Goal: Information Seeking & Learning: Check status

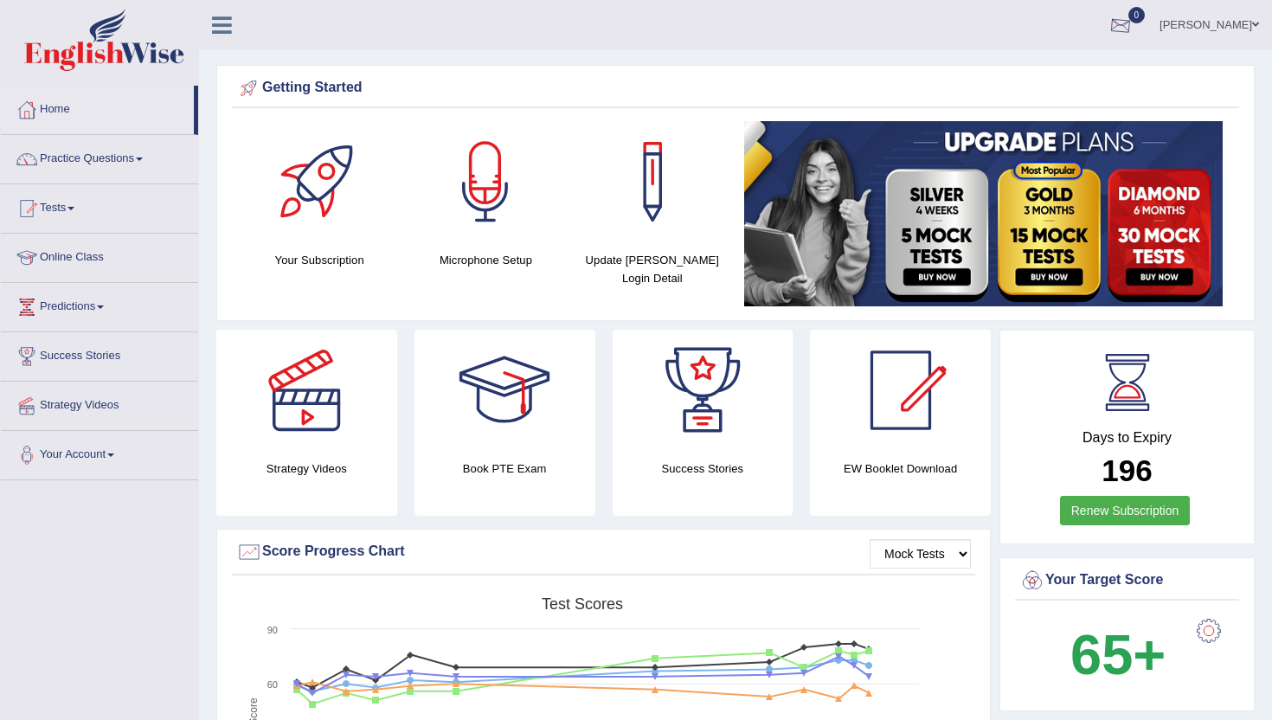
click at [1132, 29] on div at bounding box center [1120, 26] width 26 height 26
click at [1057, 65] on link "See All Alerts" at bounding box center [1016, 72] width 96 height 19
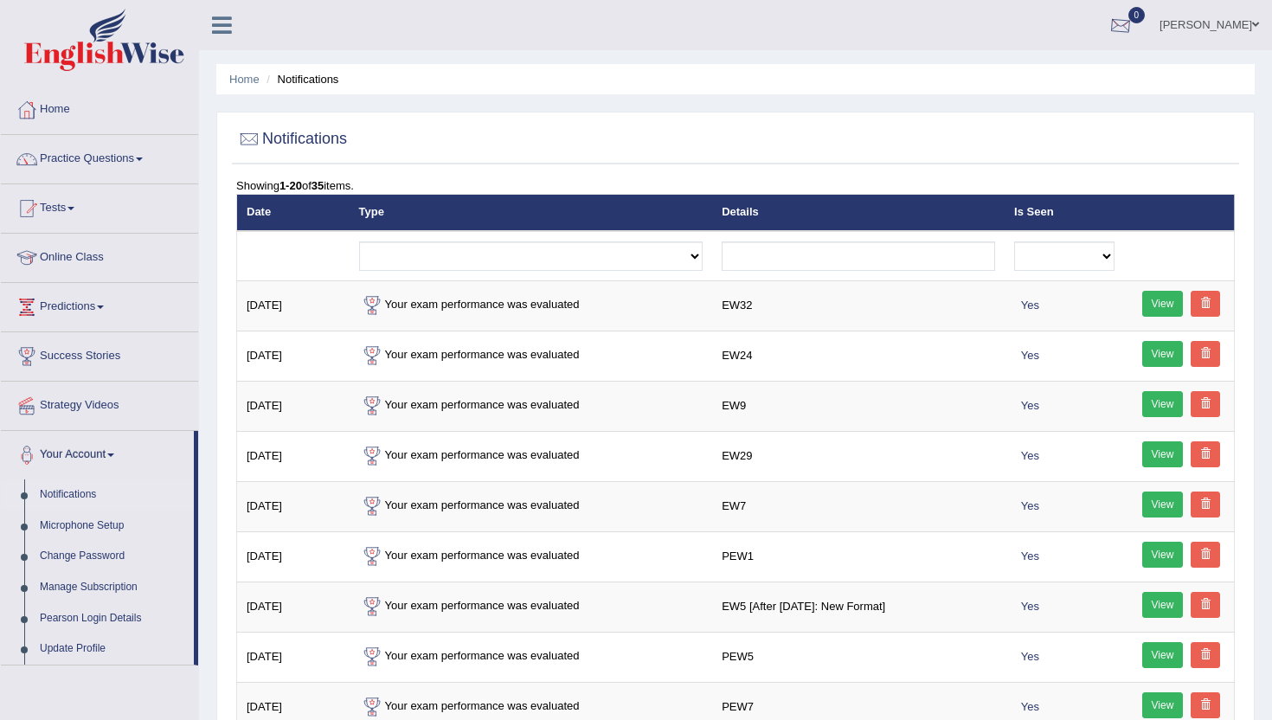
click at [1133, 31] on div at bounding box center [1120, 26] width 26 height 26
click at [1021, 65] on link "See All Alerts" at bounding box center [1016, 72] width 96 height 19
click at [1145, 21] on span "0" at bounding box center [1136, 15] width 17 height 16
click at [1032, 66] on strong "See All Alerts" at bounding box center [1010, 73] width 77 height 14
click at [1133, 29] on div at bounding box center [1120, 26] width 26 height 26
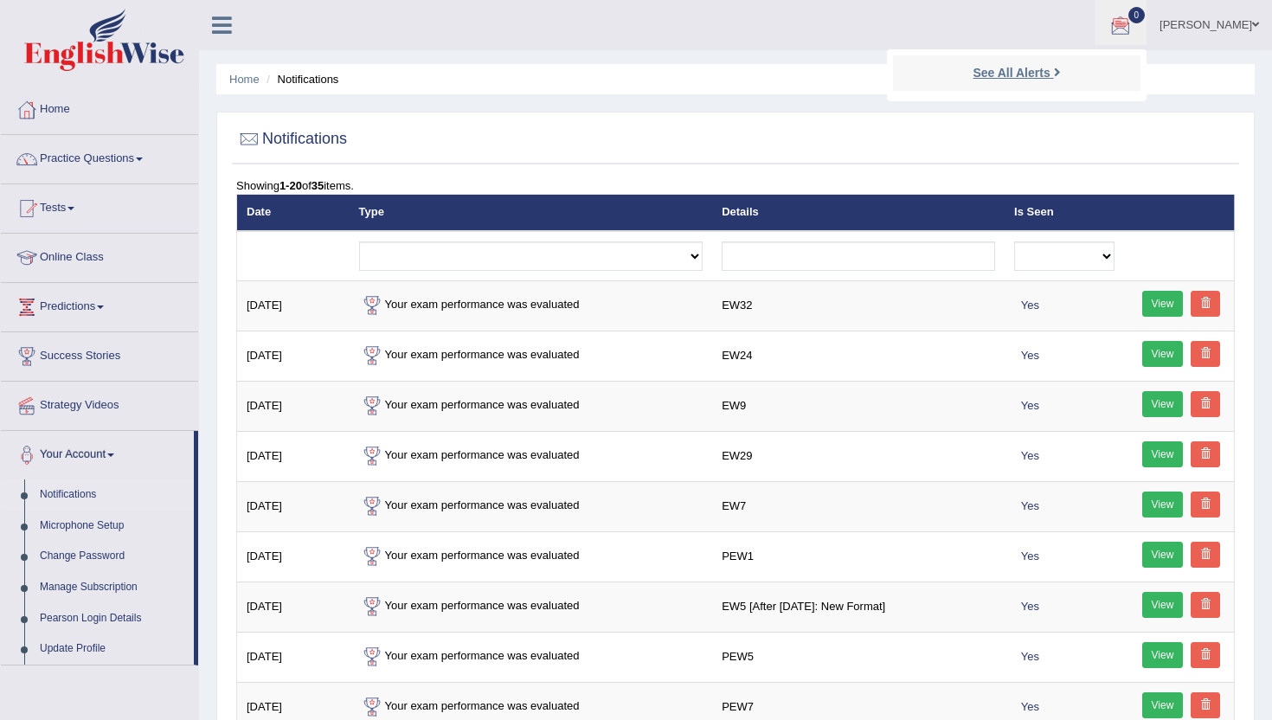
click at [1026, 72] on strong "See All Alerts" at bounding box center [1010, 73] width 77 height 14
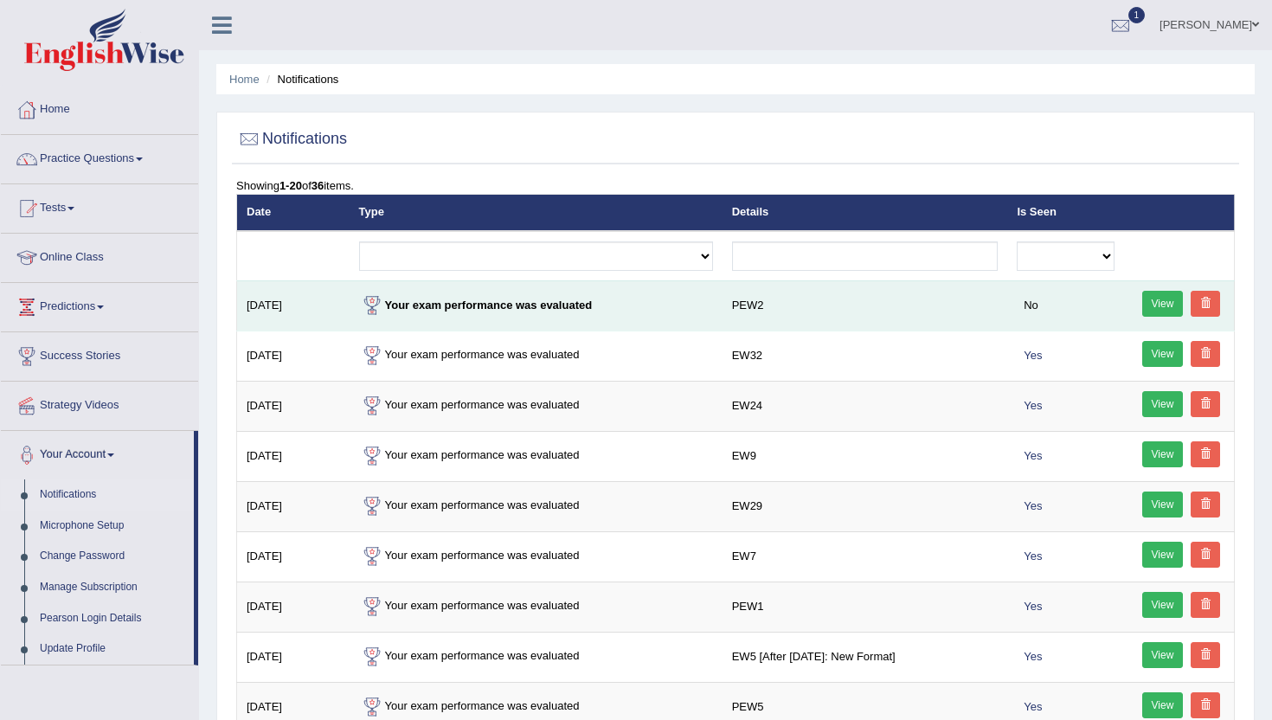
click at [1165, 301] on link "View" at bounding box center [1163, 304] width 42 height 26
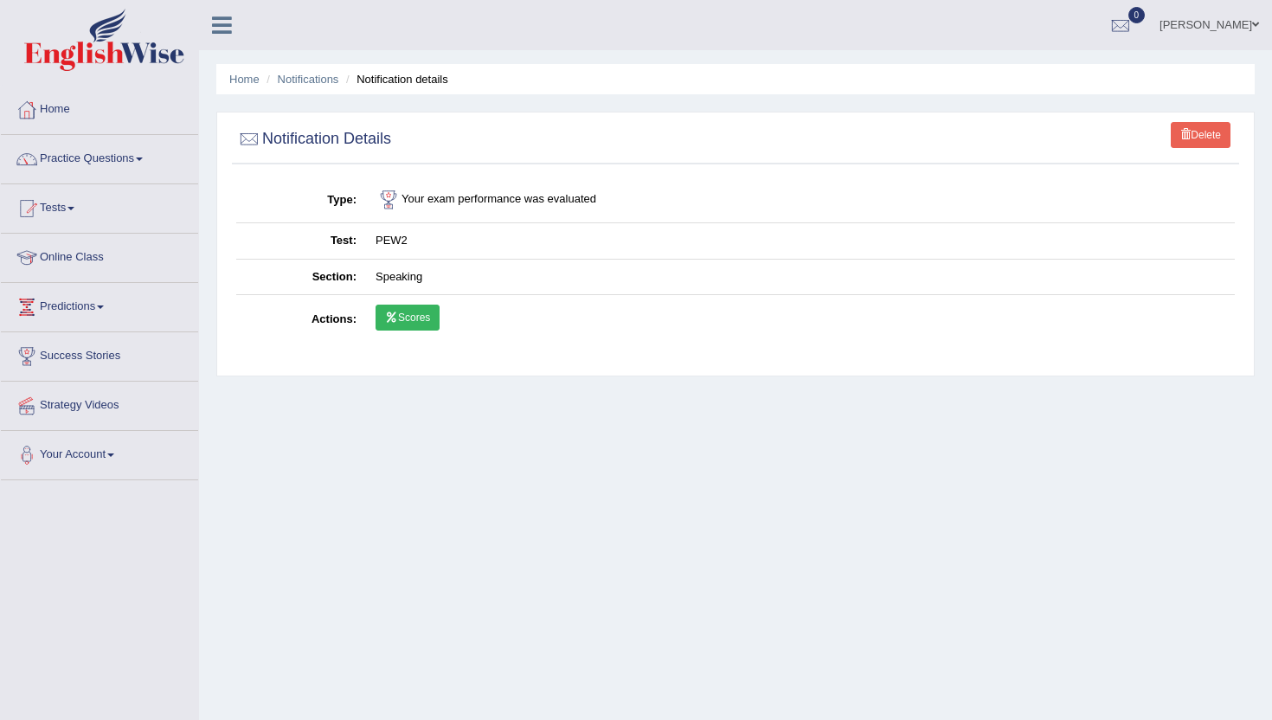
click at [417, 318] on link "Scores" at bounding box center [407, 317] width 64 height 26
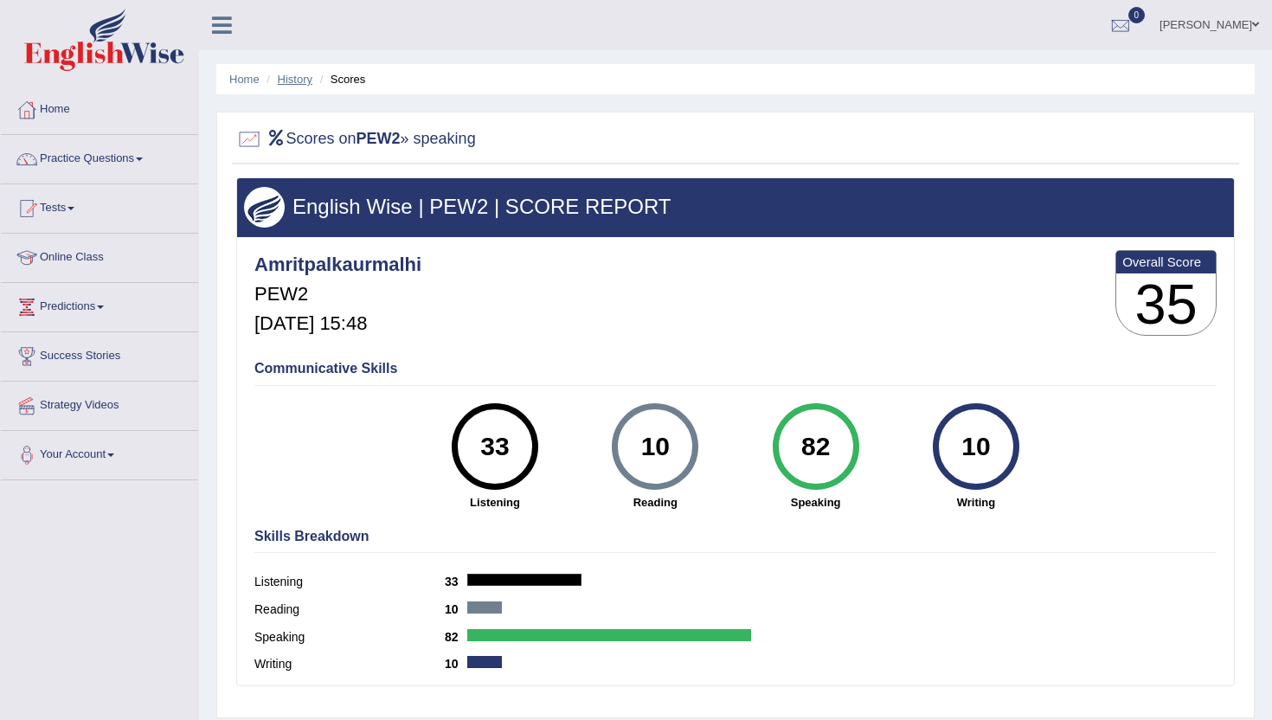
click at [309, 84] on link "History" at bounding box center [295, 79] width 35 height 13
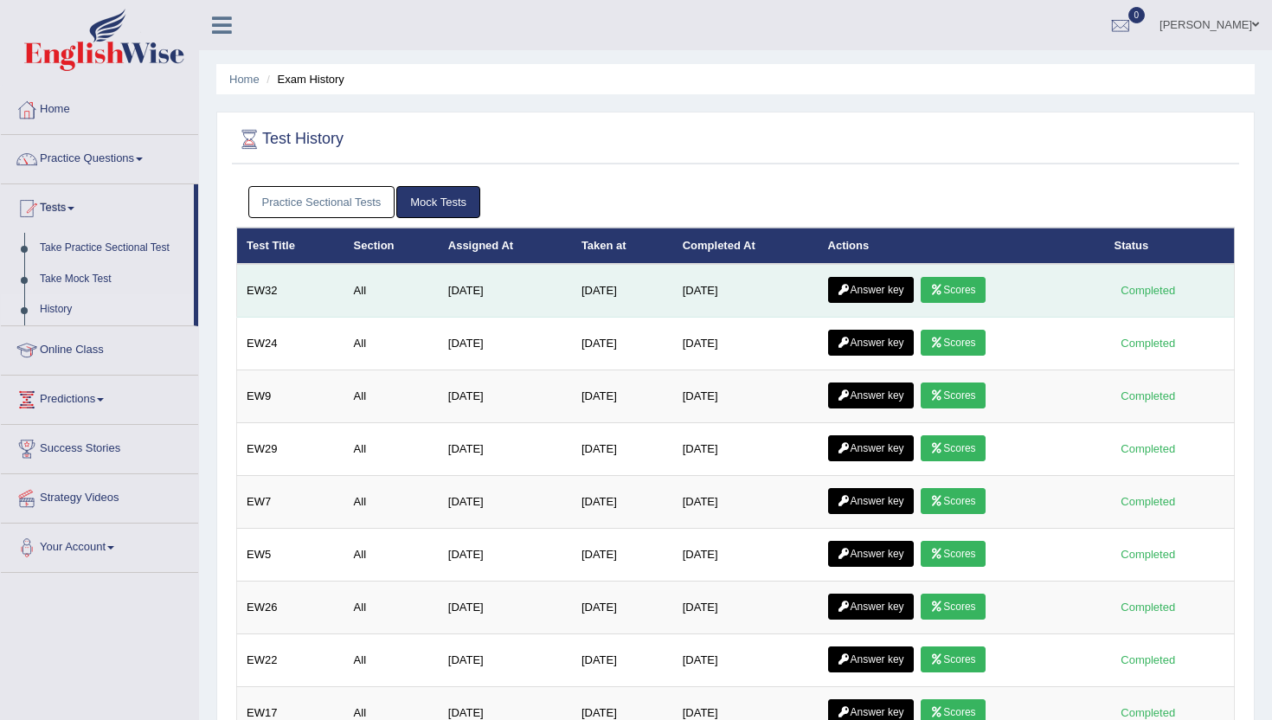
click at [893, 284] on link "Answer key" at bounding box center [871, 290] width 86 height 26
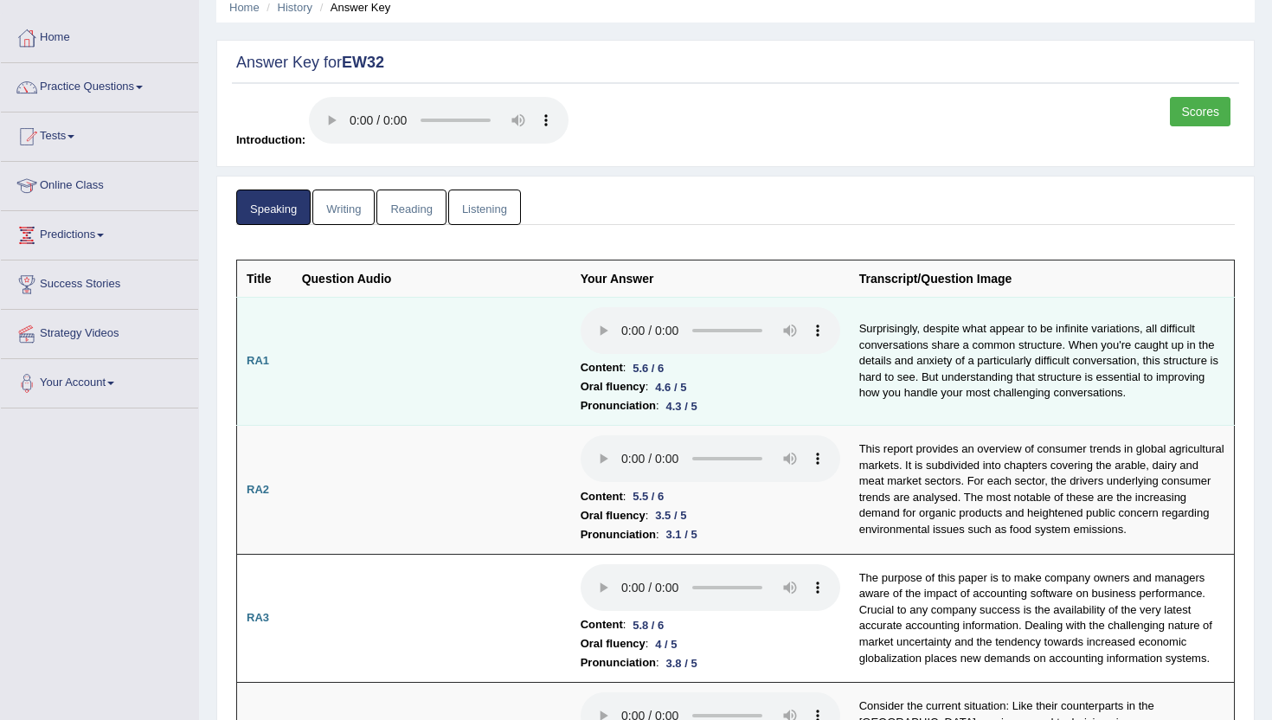
scroll to position [67, 0]
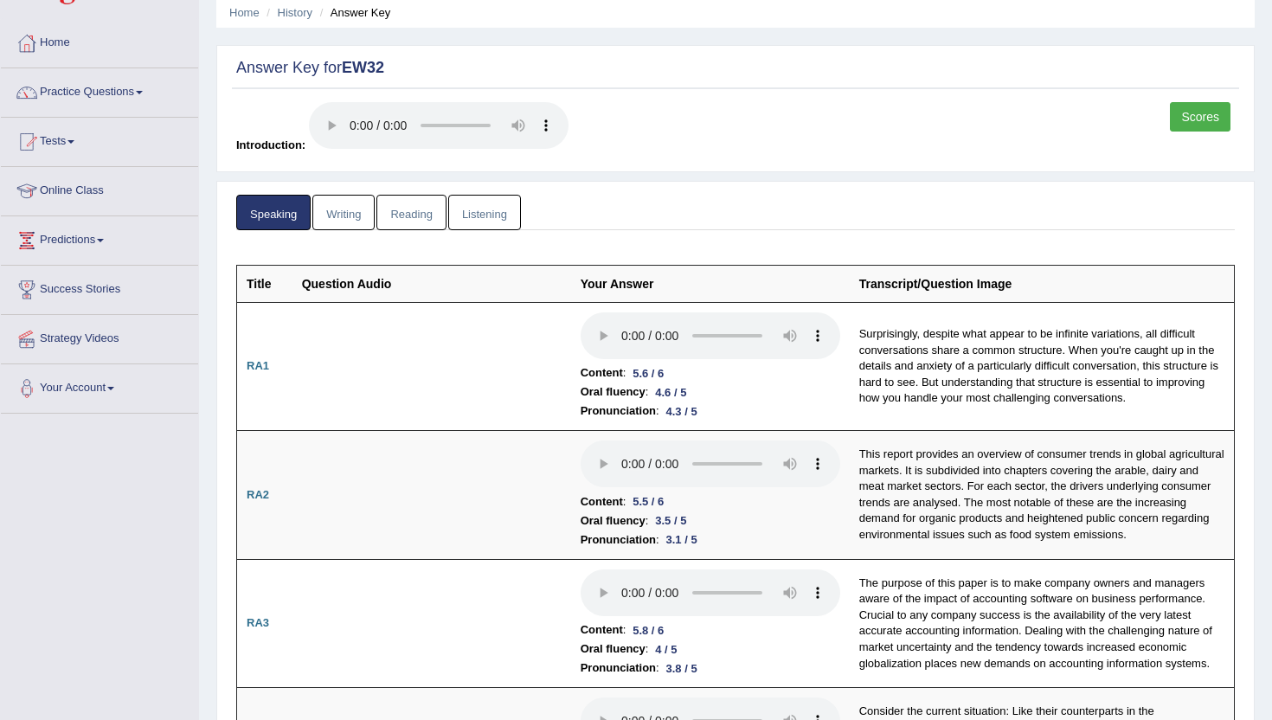
click at [250, 4] on li "Home" at bounding box center [244, 12] width 30 height 16
click at [245, 10] on link "Home" at bounding box center [244, 12] width 30 height 13
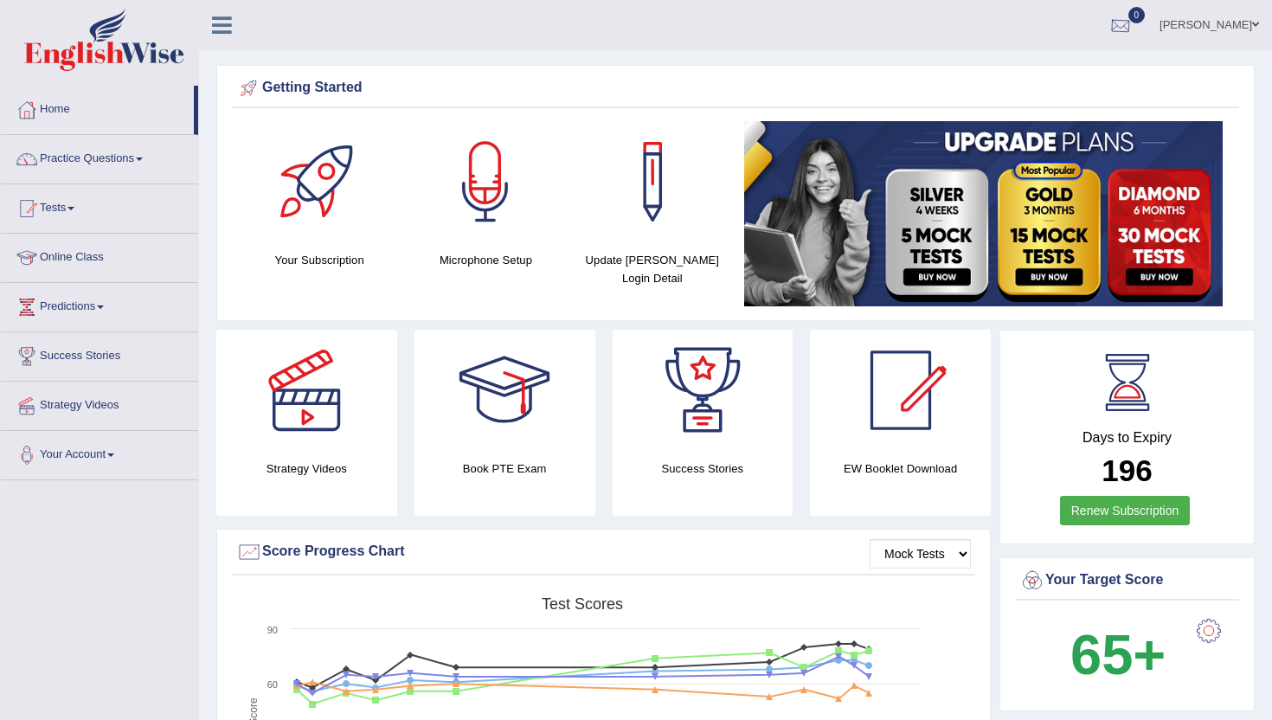
click at [1133, 23] on div at bounding box center [1120, 26] width 26 height 26
click at [1030, 76] on strong "See All Alerts" at bounding box center [1010, 73] width 77 height 14
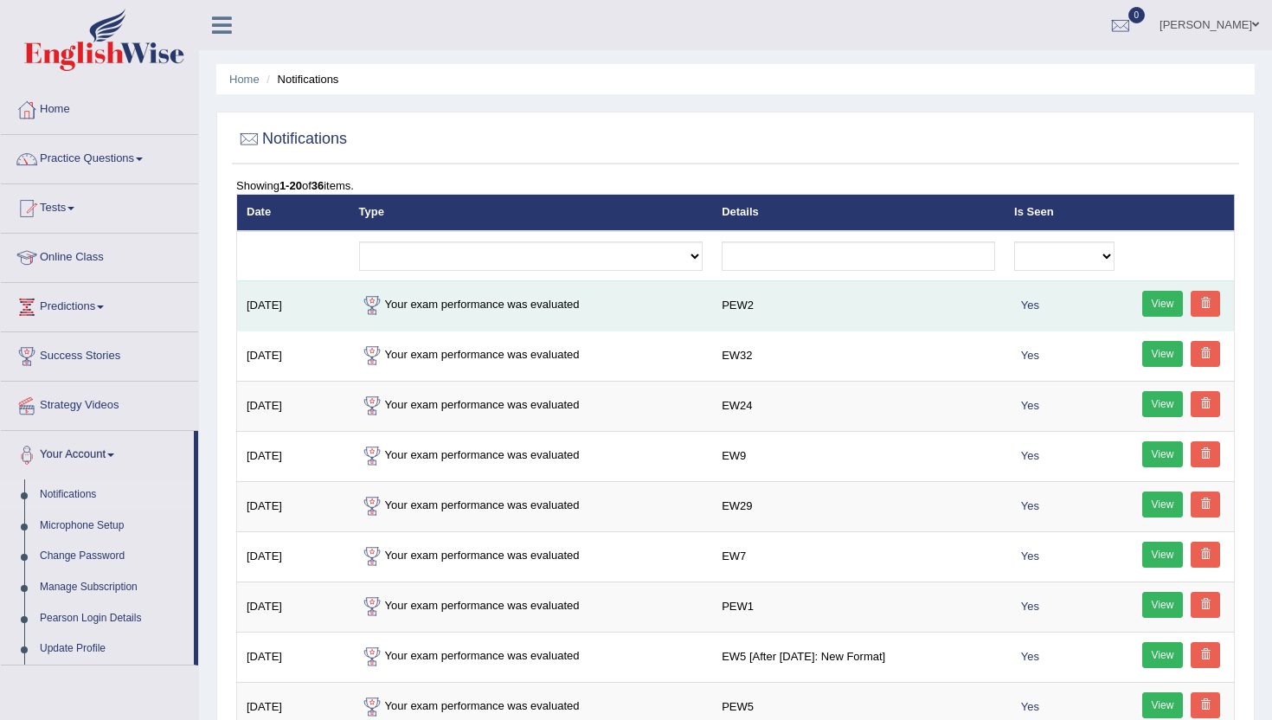
click at [508, 306] on td "Your exam performance was evaluated" at bounding box center [530, 305] width 363 height 50
click at [362, 298] on div at bounding box center [372, 305] width 26 height 26
click at [290, 309] on td "Sep 23, 2025" at bounding box center [293, 305] width 112 height 50
click at [258, 311] on td "Sep 23, 2025" at bounding box center [293, 305] width 112 height 50
click at [361, 298] on div at bounding box center [372, 305] width 26 height 26
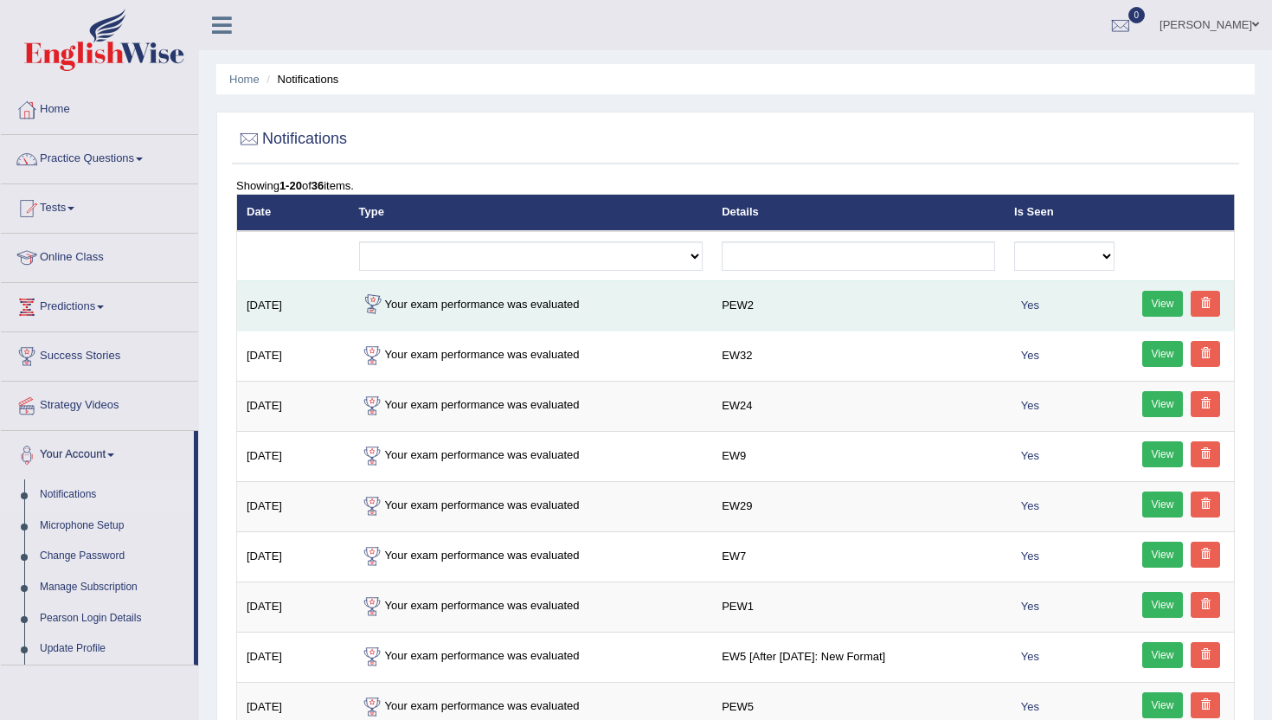
click at [387, 297] on td "Your exam performance was evaluated" at bounding box center [530, 305] width 363 height 50
click at [460, 304] on td "Your exam performance was evaluated" at bounding box center [530, 305] width 363 height 50
click at [745, 305] on td "PEW2" at bounding box center [858, 305] width 292 height 50
click at [1026, 306] on span "Yes" at bounding box center [1030, 305] width 32 height 18
click at [1171, 305] on link "View" at bounding box center [1163, 304] width 42 height 26
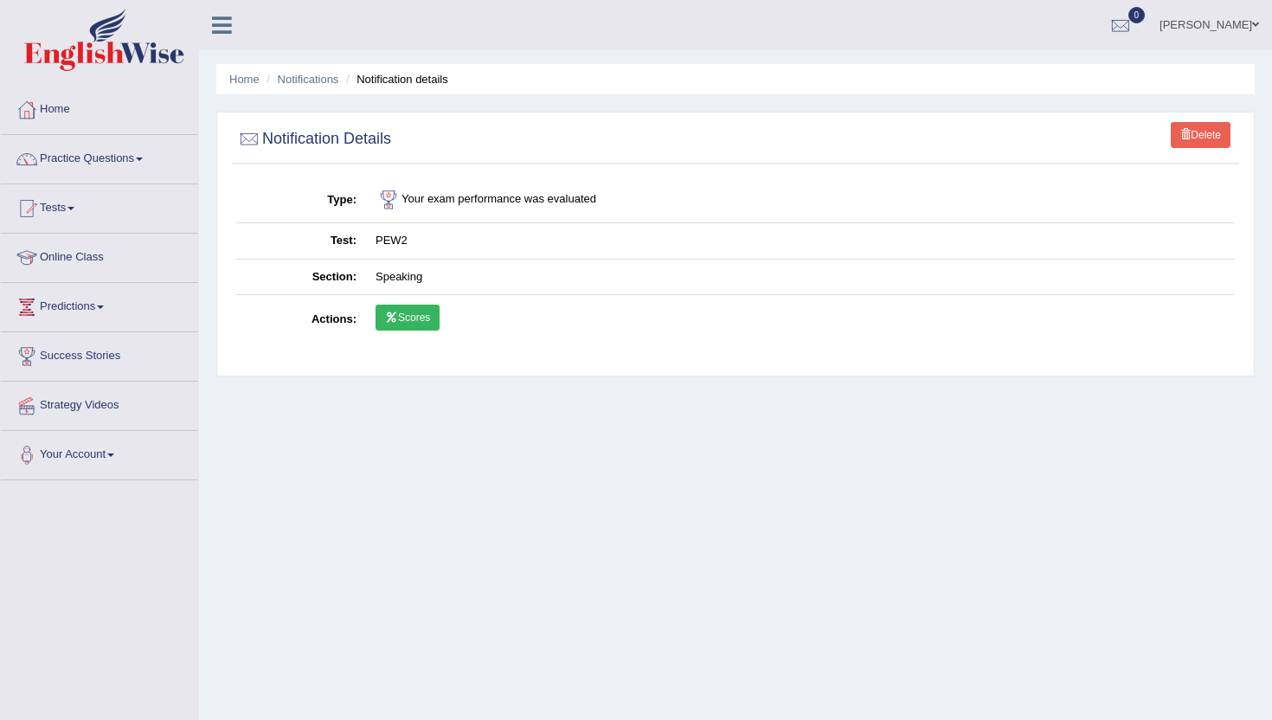
click at [400, 324] on link "Scores" at bounding box center [407, 317] width 64 height 26
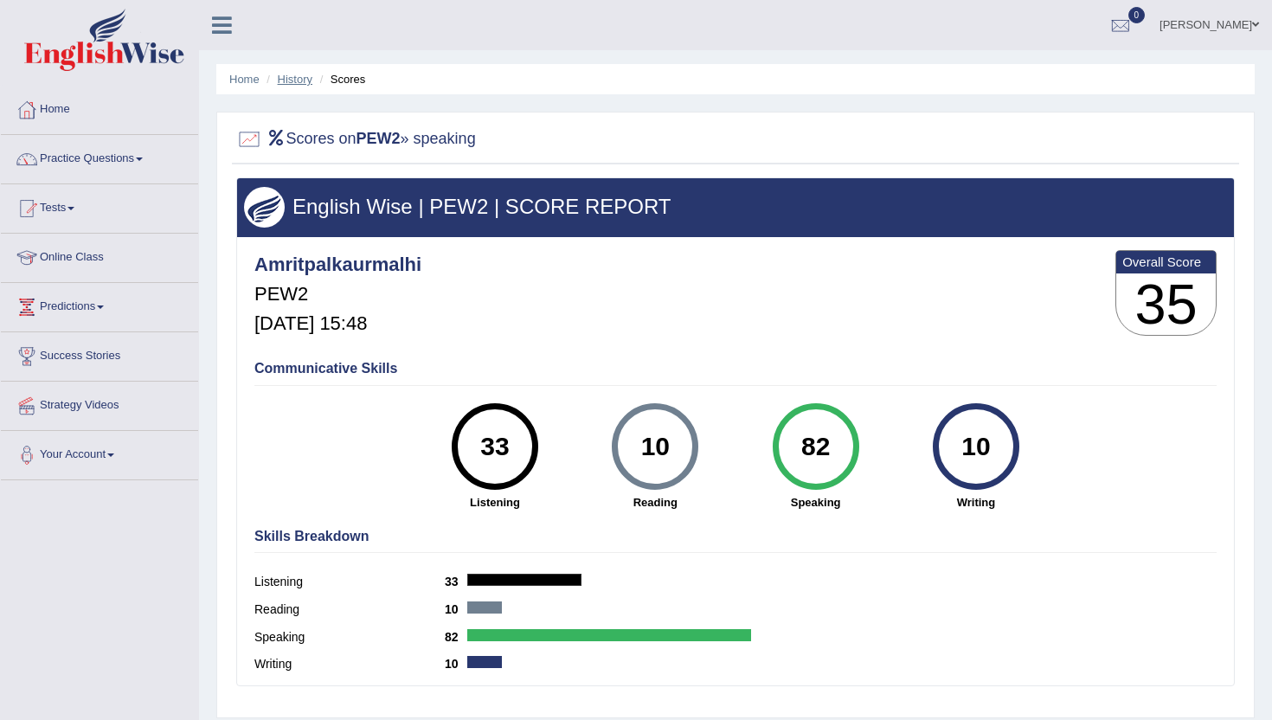
click at [296, 80] on link "History" at bounding box center [295, 79] width 35 height 13
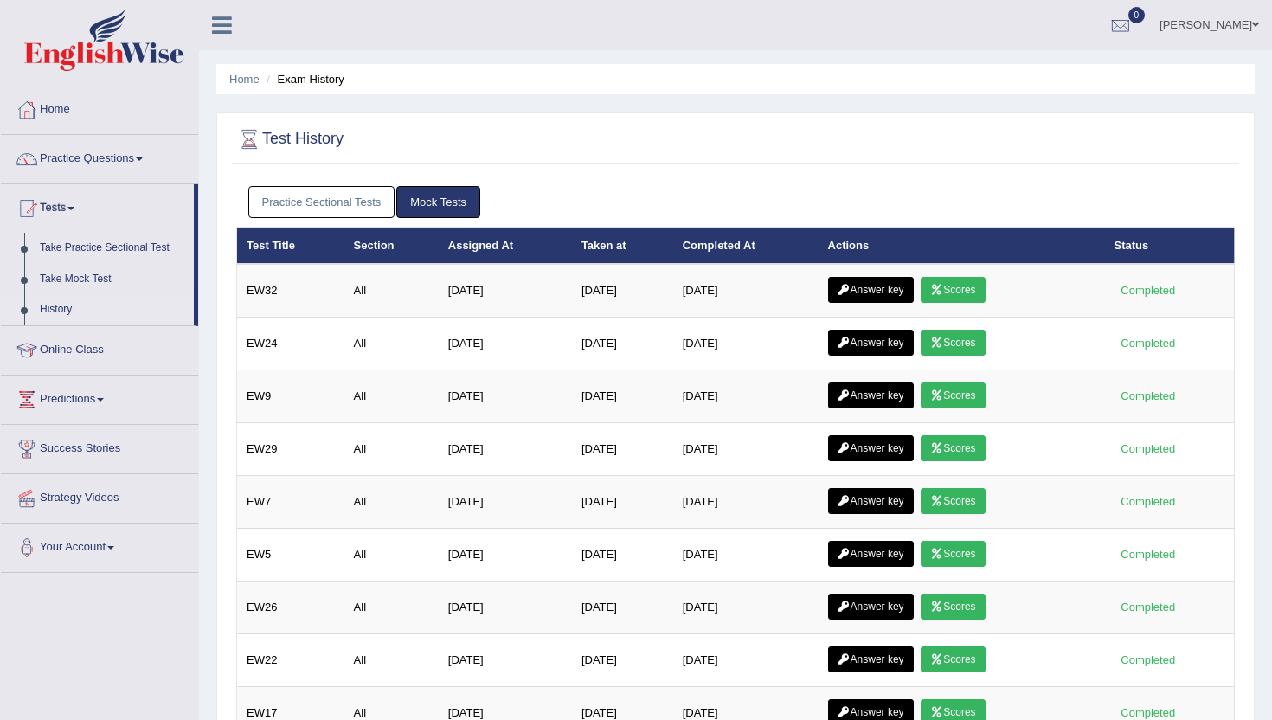
click at [369, 206] on link "Practice Sectional Tests" at bounding box center [321, 202] width 147 height 32
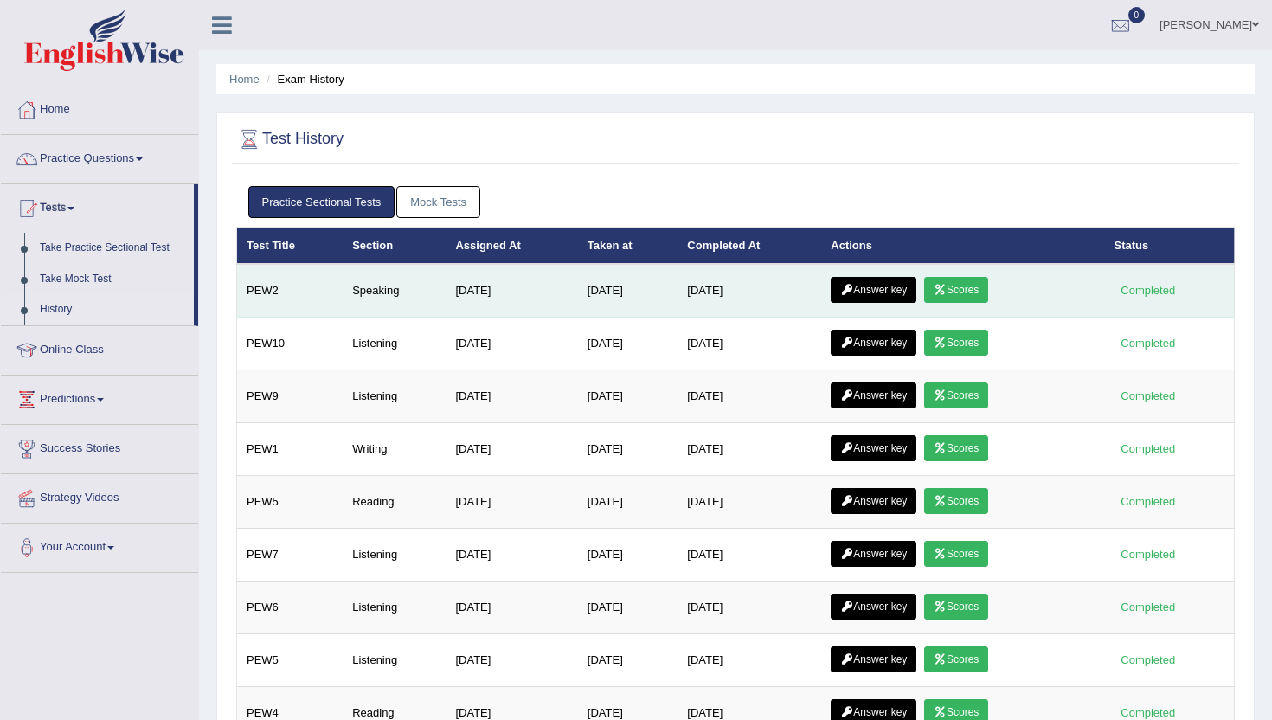
click at [906, 290] on link "Answer key" at bounding box center [873, 290] width 86 height 26
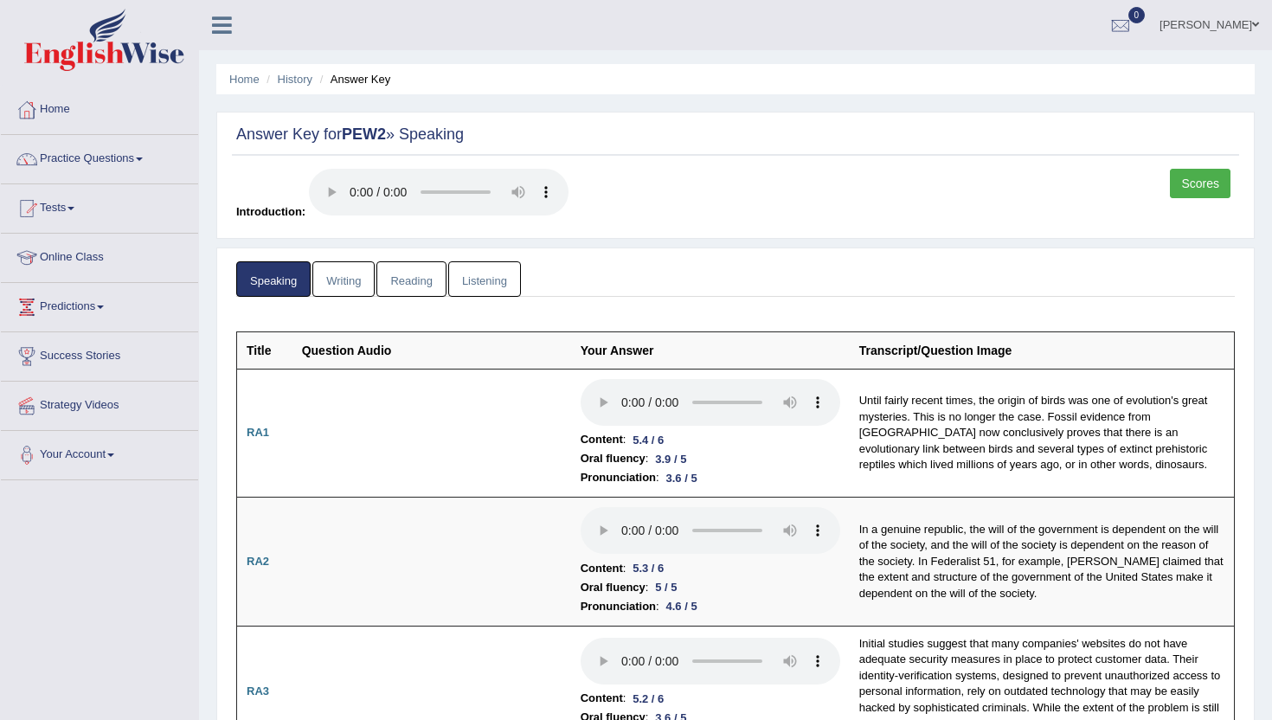
click at [356, 280] on link "Writing" at bounding box center [343, 278] width 62 height 35
